Goal: Task Accomplishment & Management: Use online tool/utility

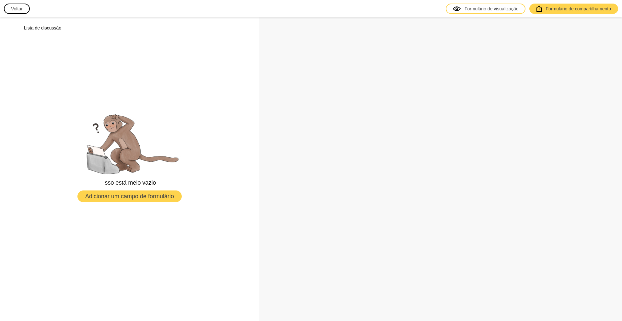
click at [9, 10] on button "Voltar" at bounding box center [17, 9] width 26 height 10
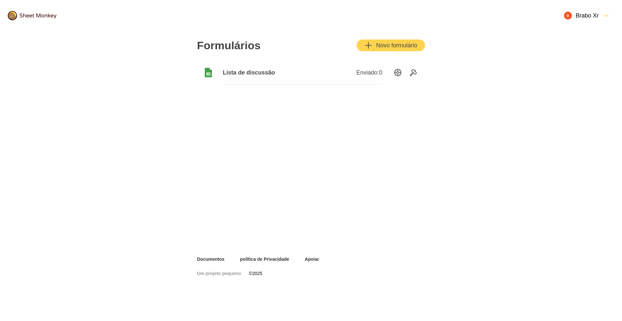
click at [362, 74] on font "Enviado:" at bounding box center [367, 72] width 23 height 6
click at [310, 69] on div "Enviado: 0" at bounding box center [342, 73] width 80 height 24
click at [291, 73] on span "Lista de discussão" at bounding box center [263, 73] width 80 height 8
